Goal: Information Seeking & Learning: Find specific fact

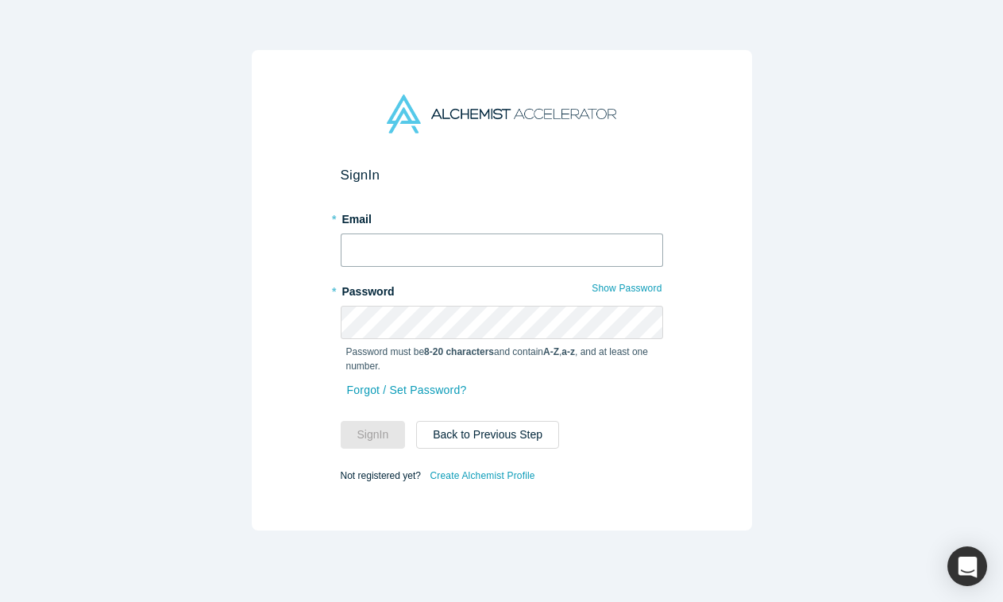
click at [474, 247] on input "text" at bounding box center [502, 250] width 323 height 33
type input "[PERSON_NAME][EMAIL_ADDRESS][DOMAIN_NAME]"
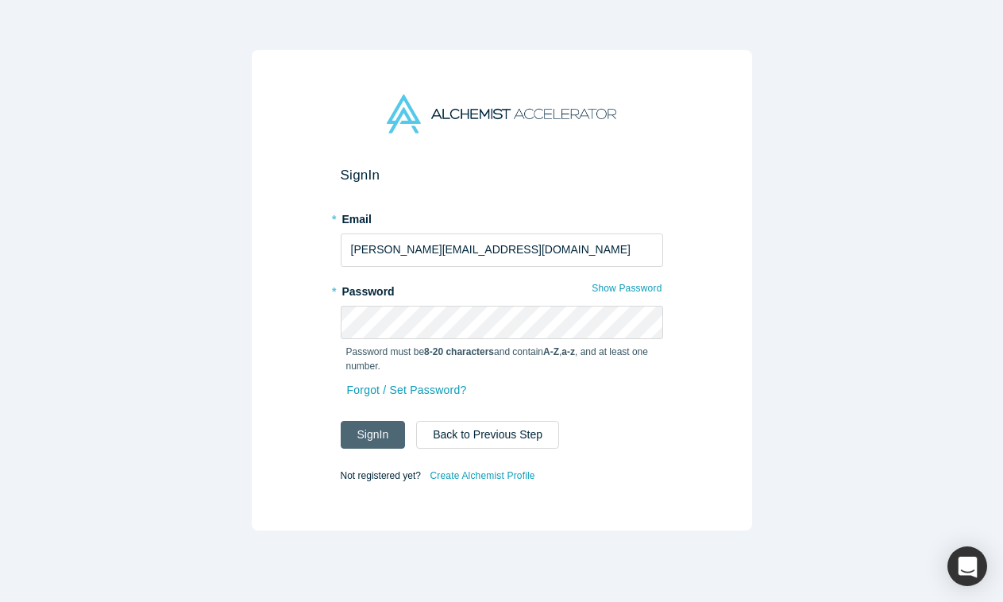
click at [390, 428] on button "Sign In" at bounding box center [373, 435] width 65 height 28
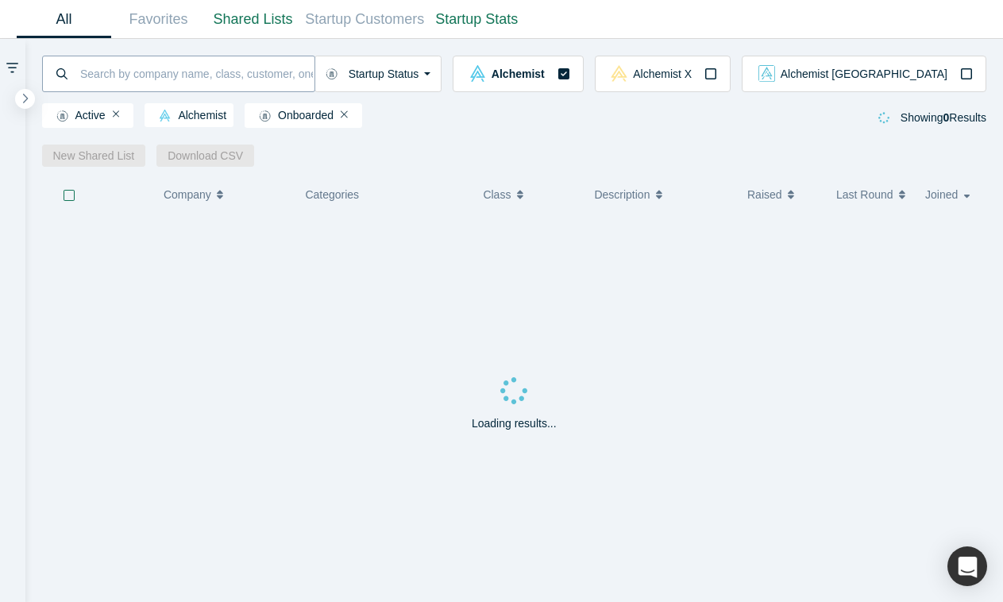
click at [234, 75] on input at bounding box center [197, 73] width 236 height 37
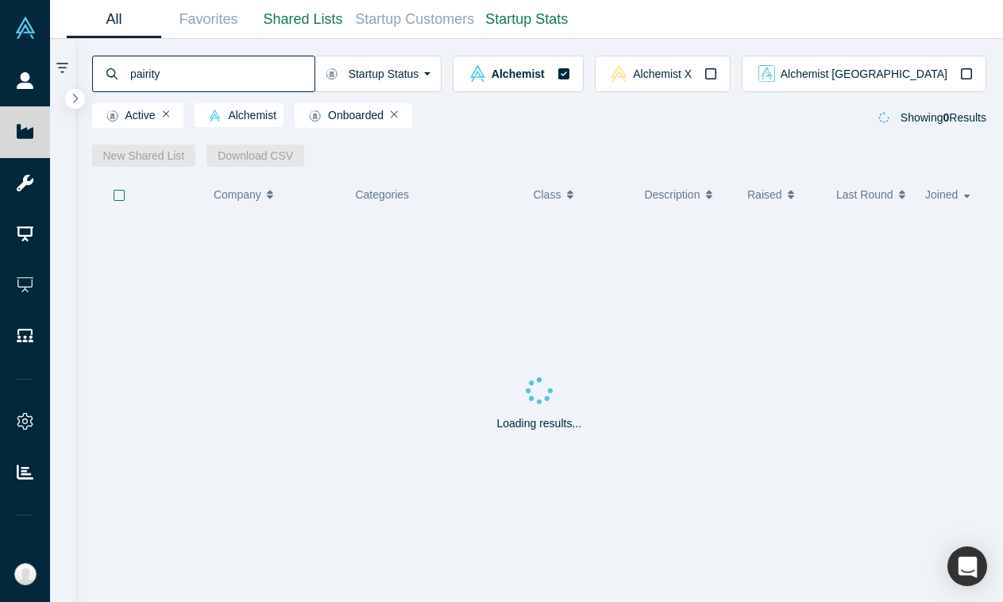
type input "pairity"
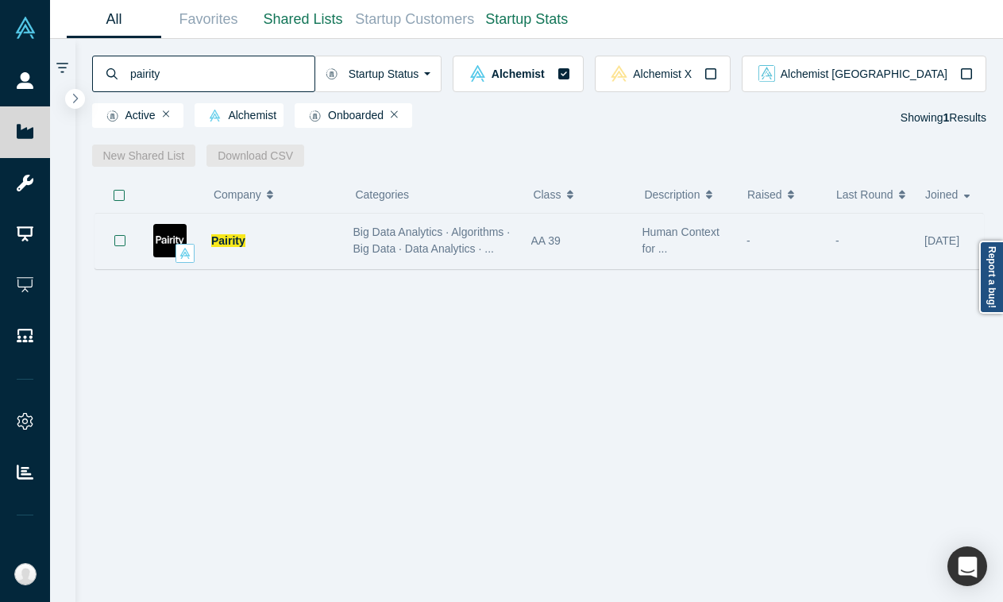
click at [335, 244] on div "Pairity" at bounding box center [274, 241] width 126 height 55
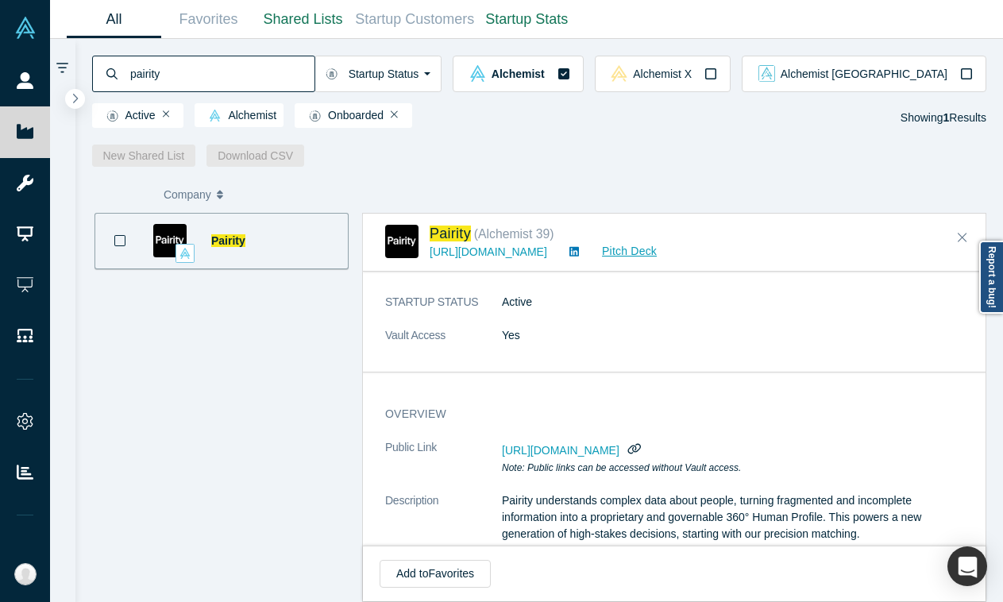
scroll to position [213, 0]
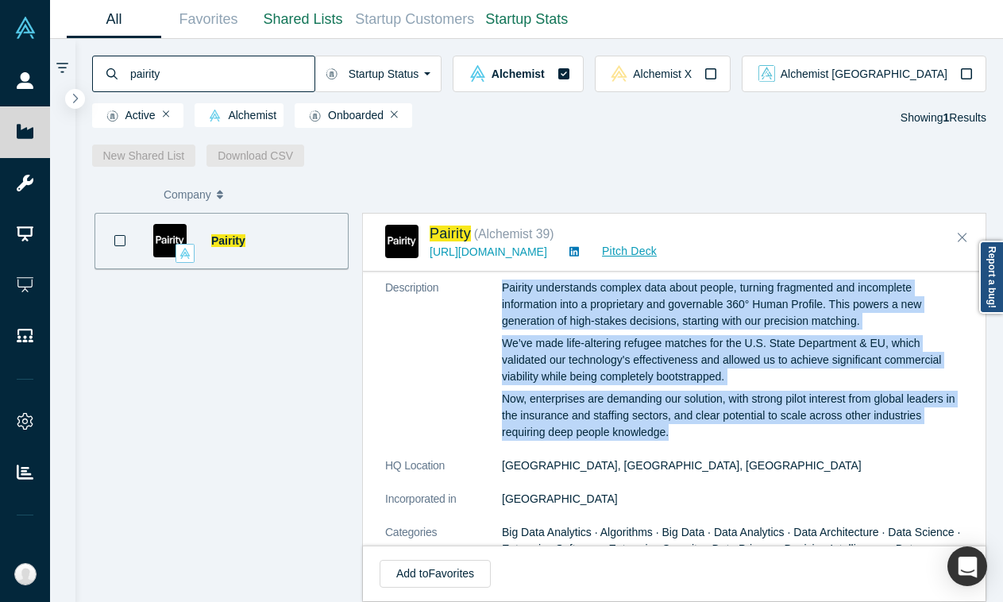
drag, startPoint x: 726, startPoint y: 433, endPoint x: 498, endPoint y: 305, distance: 261.4
click at [498, 305] on dl "Public Link [URL][DOMAIN_NAME] Note: Public links can be accessed without Vault…" at bounding box center [674, 575] width 578 height 698
copy dl "Pairity understands complex data about people, turning fragmented and incomplet…"
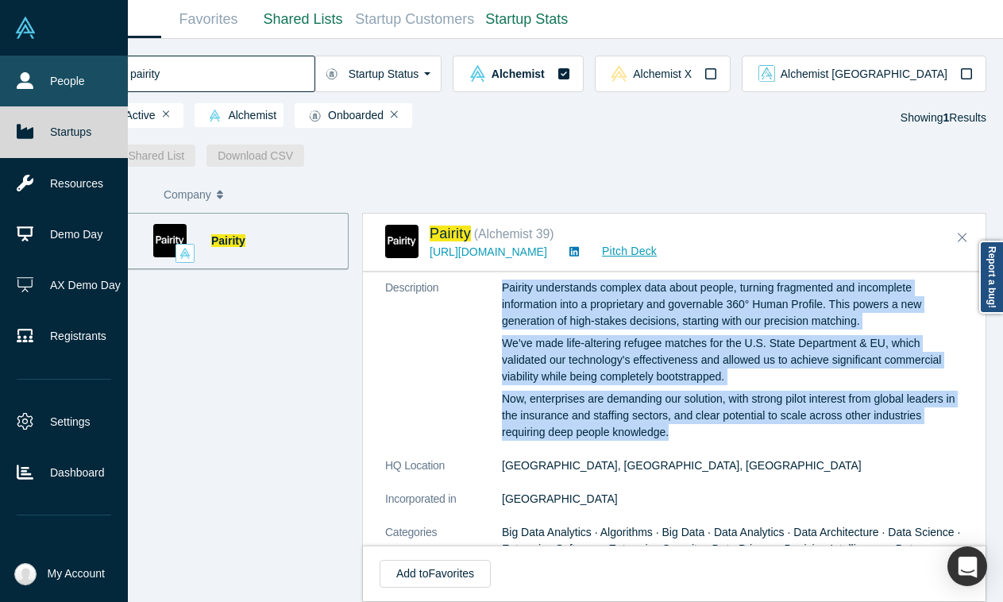
click at [27, 82] on icon at bounding box center [25, 80] width 17 height 17
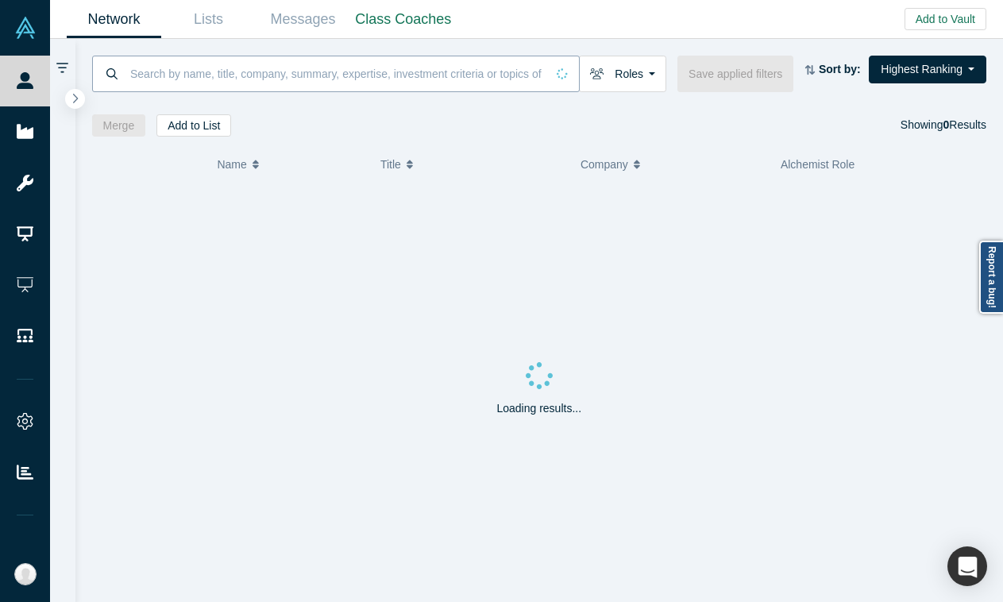
click at [156, 86] on input at bounding box center [337, 73] width 417 height 37
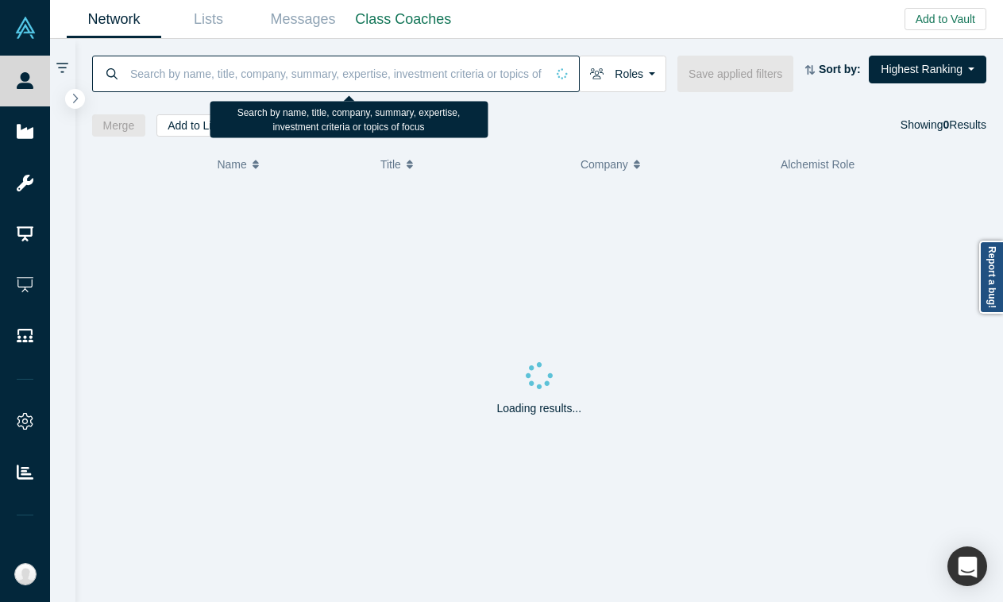
paste input "[PERSON_NAME] [EMAIL_ADDRESS][DOMAIN_NAME]>"
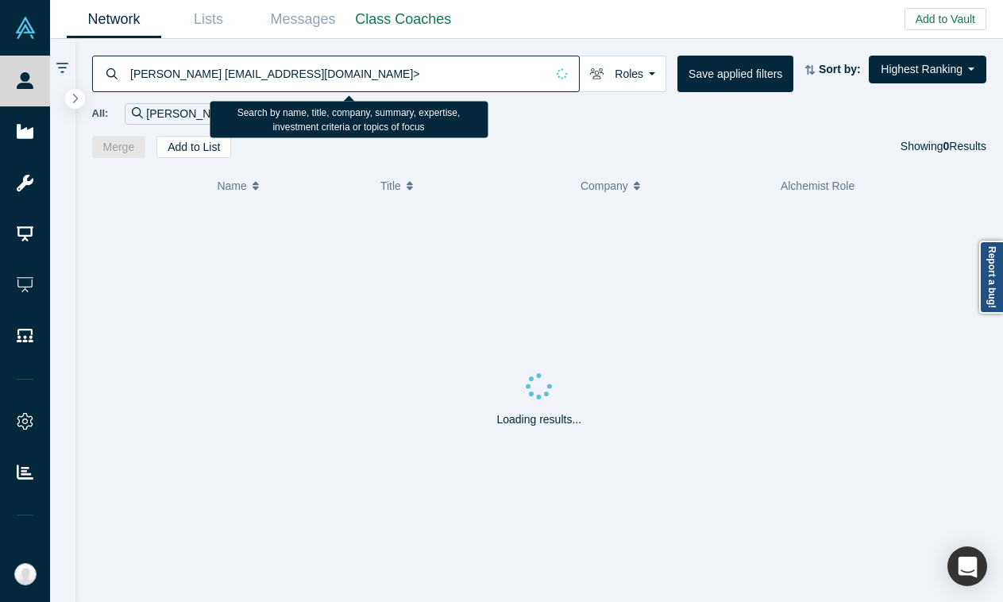
drag, startPoint x: 222, startPoint y: 71, endPoint x: 450, endPoint y: 83, distance: 227.5
click at [450, 83] on input "[PERSON_NAME] [EMAIL_ADDRESS][DOMAIN_NAME]>" at bounding box center [337, 73] width 417 height 37
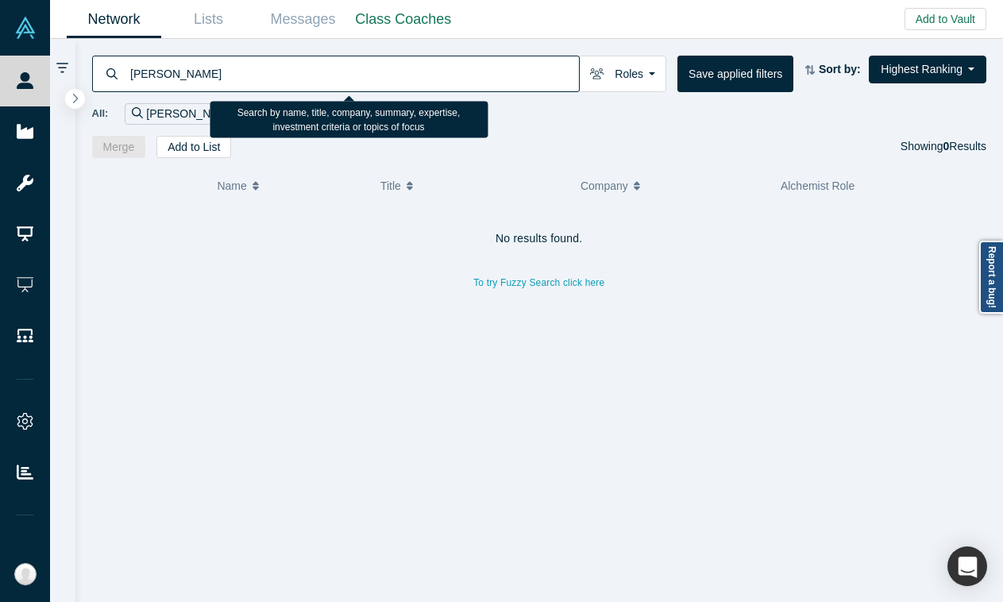
type input "[PERSON_NAME]"
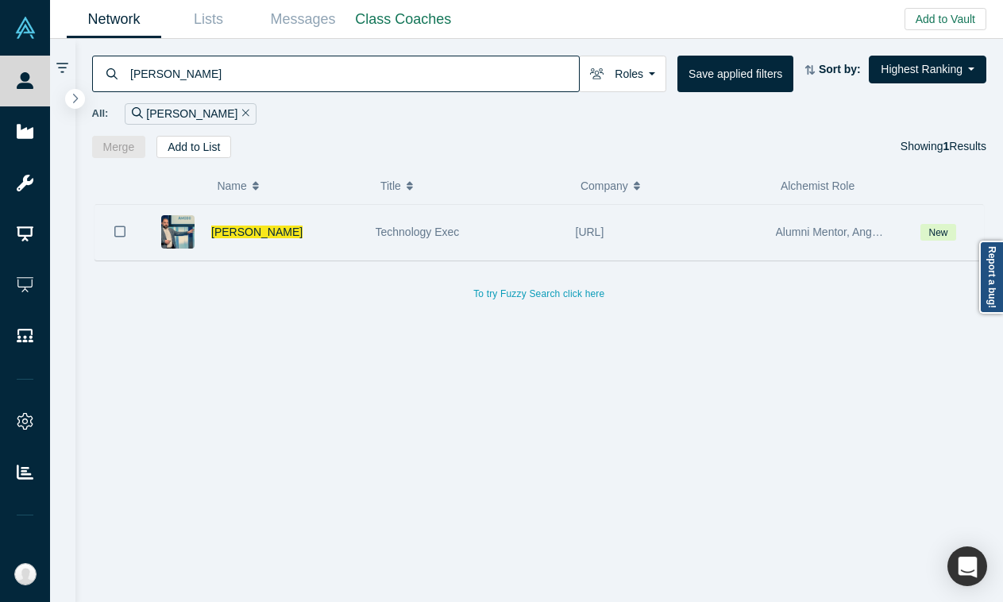
click at [529, 231] on div "Technology Exec" at bounding box center [468, 232] width 184 height 55
